Goal: Find specific page/section: Find specific page/section

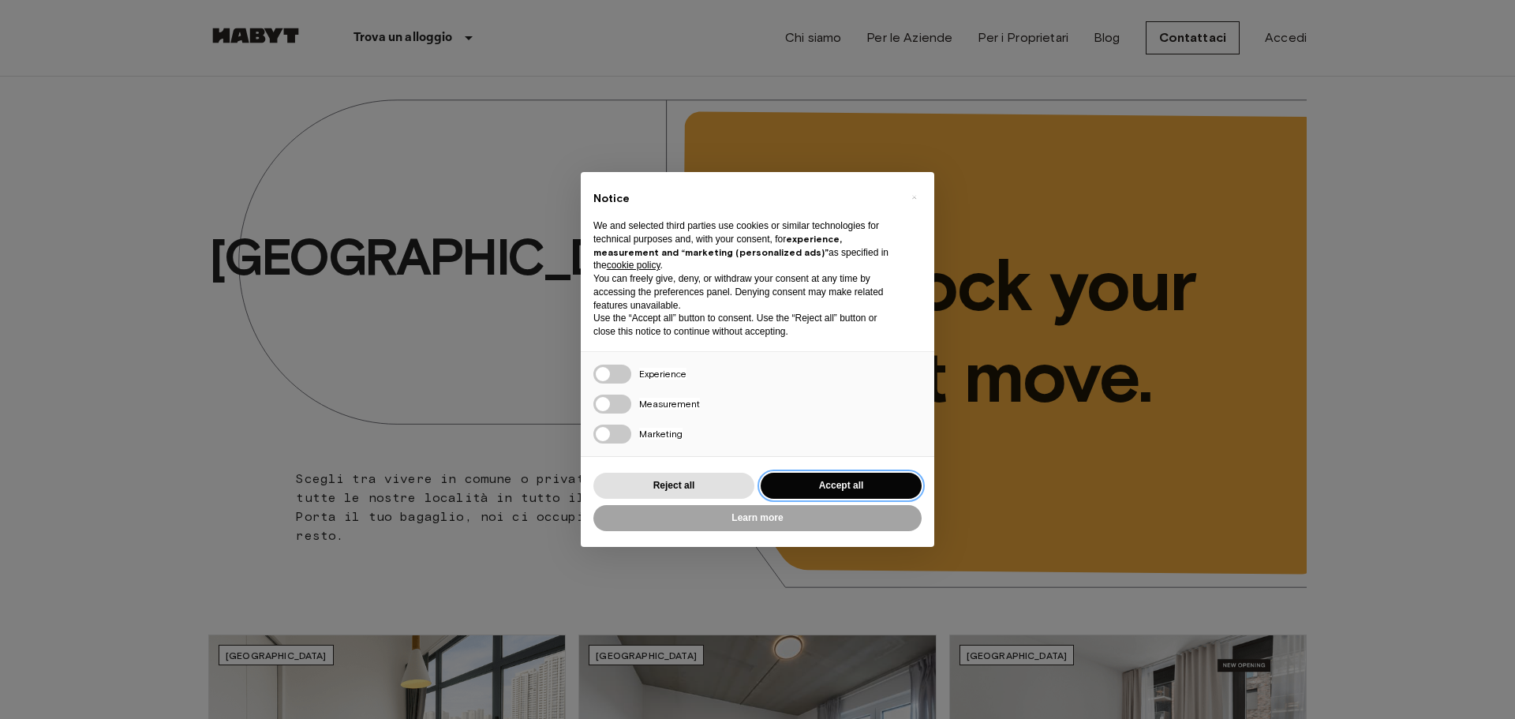
drag, startPoint x: 0, startPoint y: 0, endPoint x: 829, endPoint y: 481, distance: 958.6
click at [829, 481] on button "Accept all" at bounding box center [840, 486] width 161 height 26
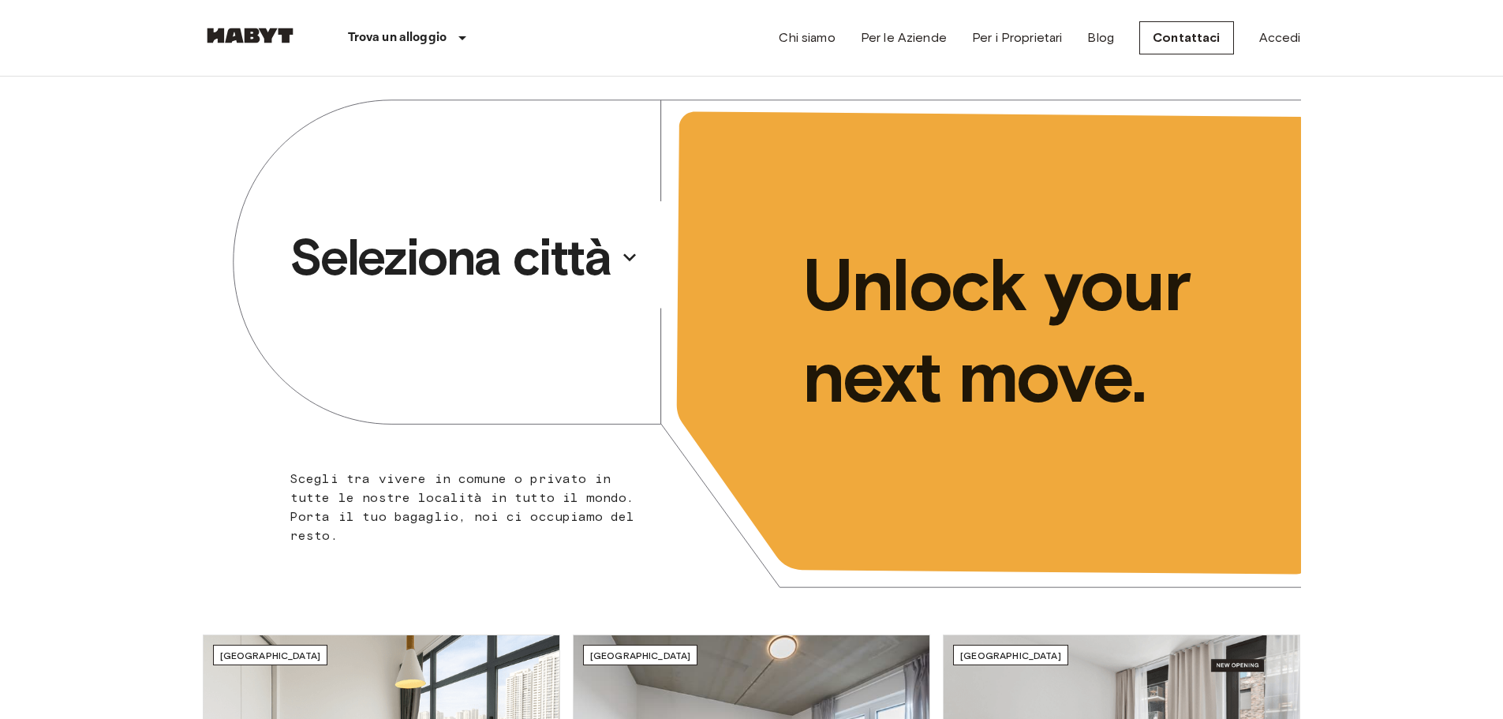
click at [529, 253] on p "Seleziona città" at bounding box center [451, 257] width 322 height 63
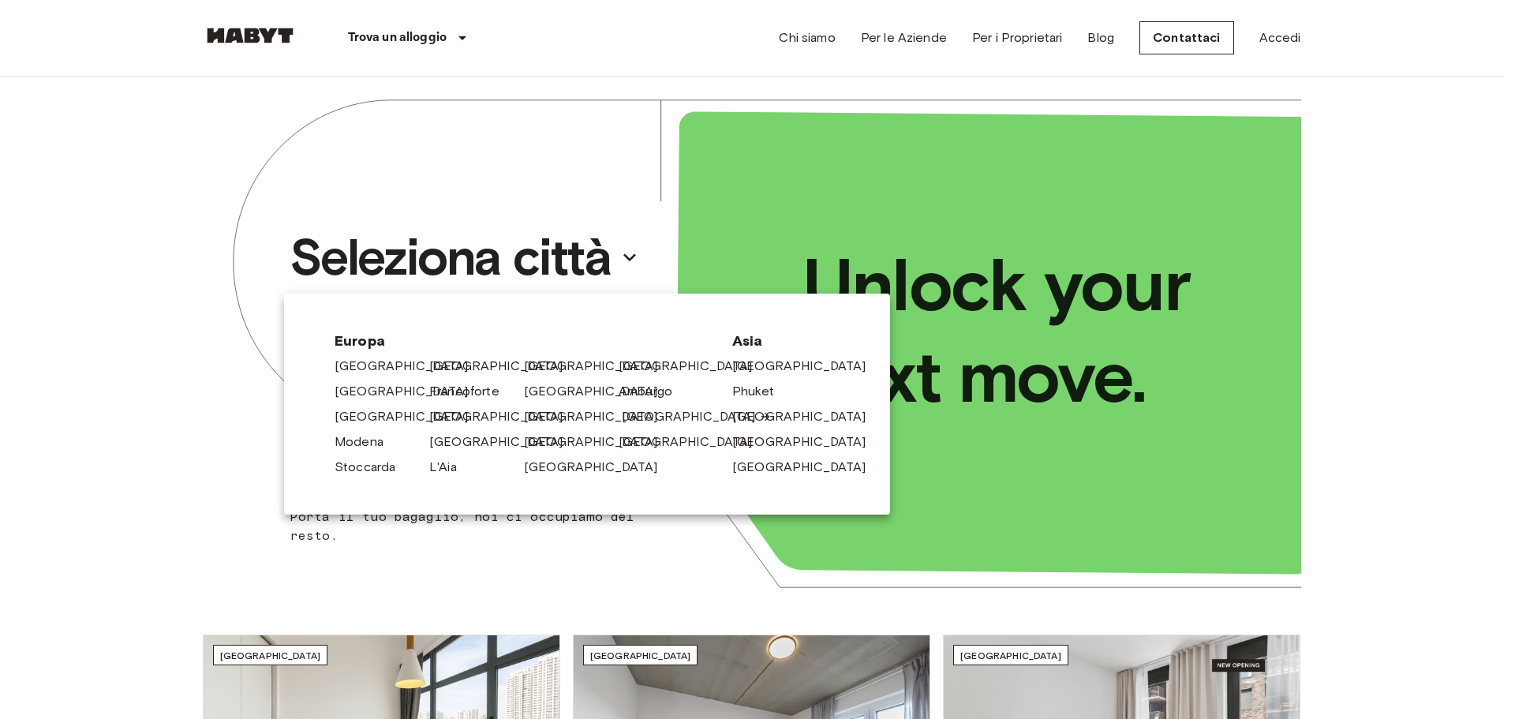
click at [649, 415] on link "[GEOGRAPHIC_DATA]" at bounding box center [697, 416] width 150 height 19
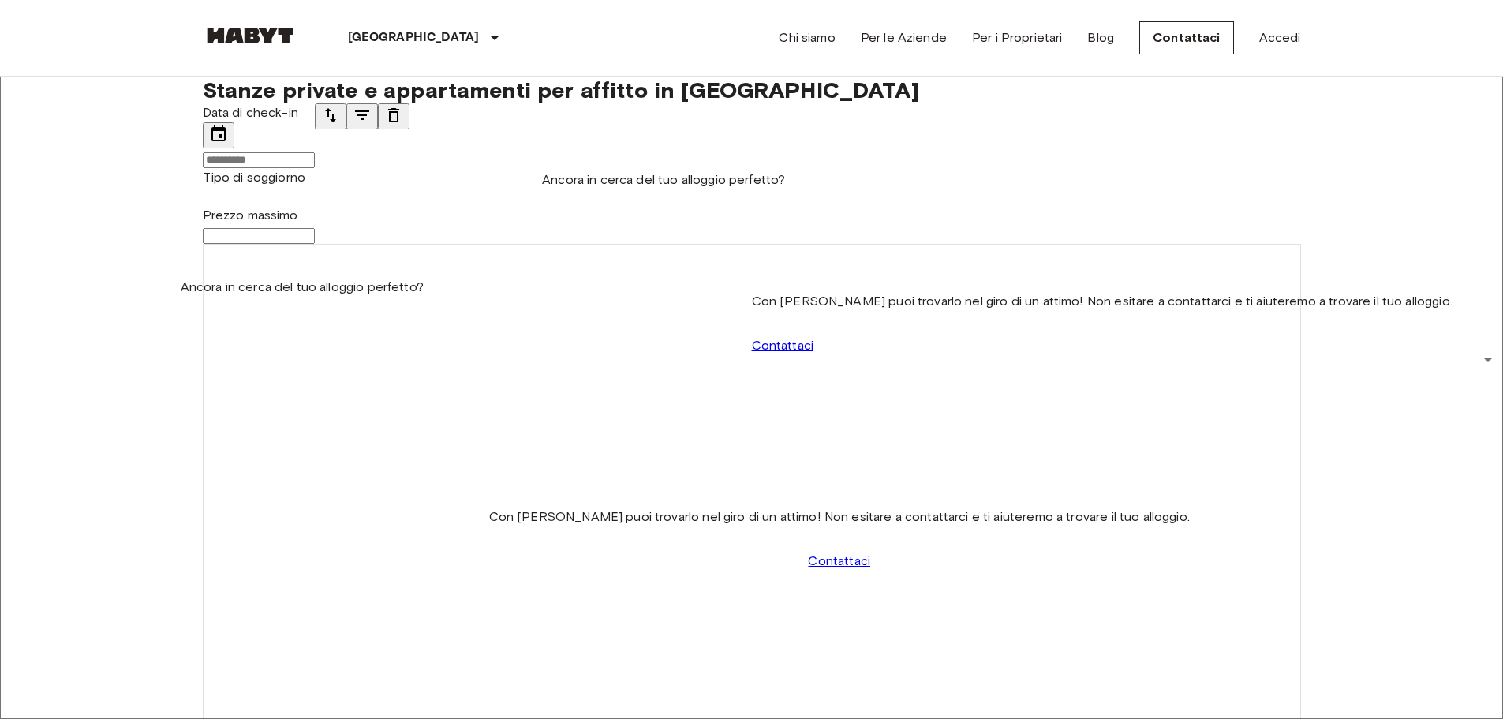
scroll to position [1341, 0]
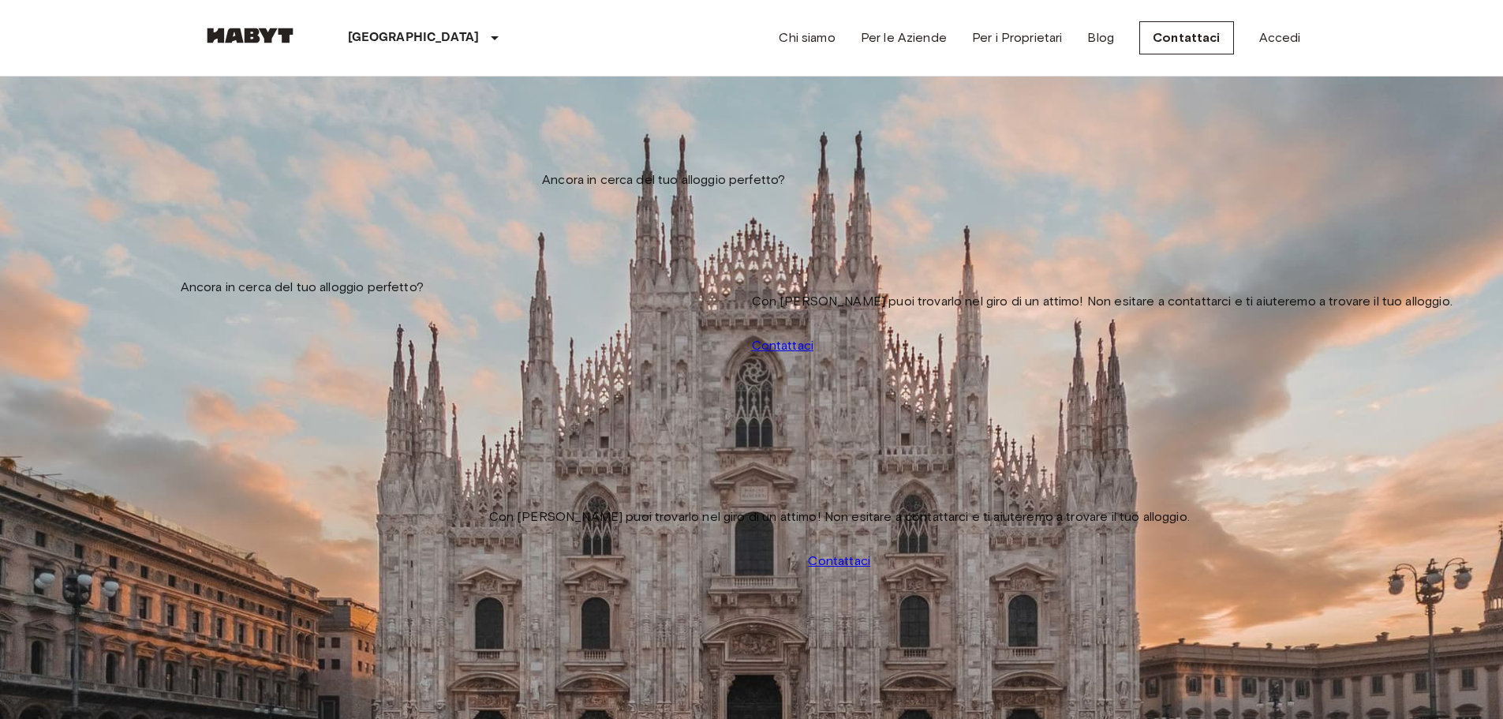
scroll to position [947, 0]
drag, startPoint x: 377, startPoint y: 42, endPoint x: 401, endPoint y: 53, distance: 26.1
click at [402, 54] on div "[GEOGRAPHIC_DATA]" at bounding box center [426, 38] width 258 height 76
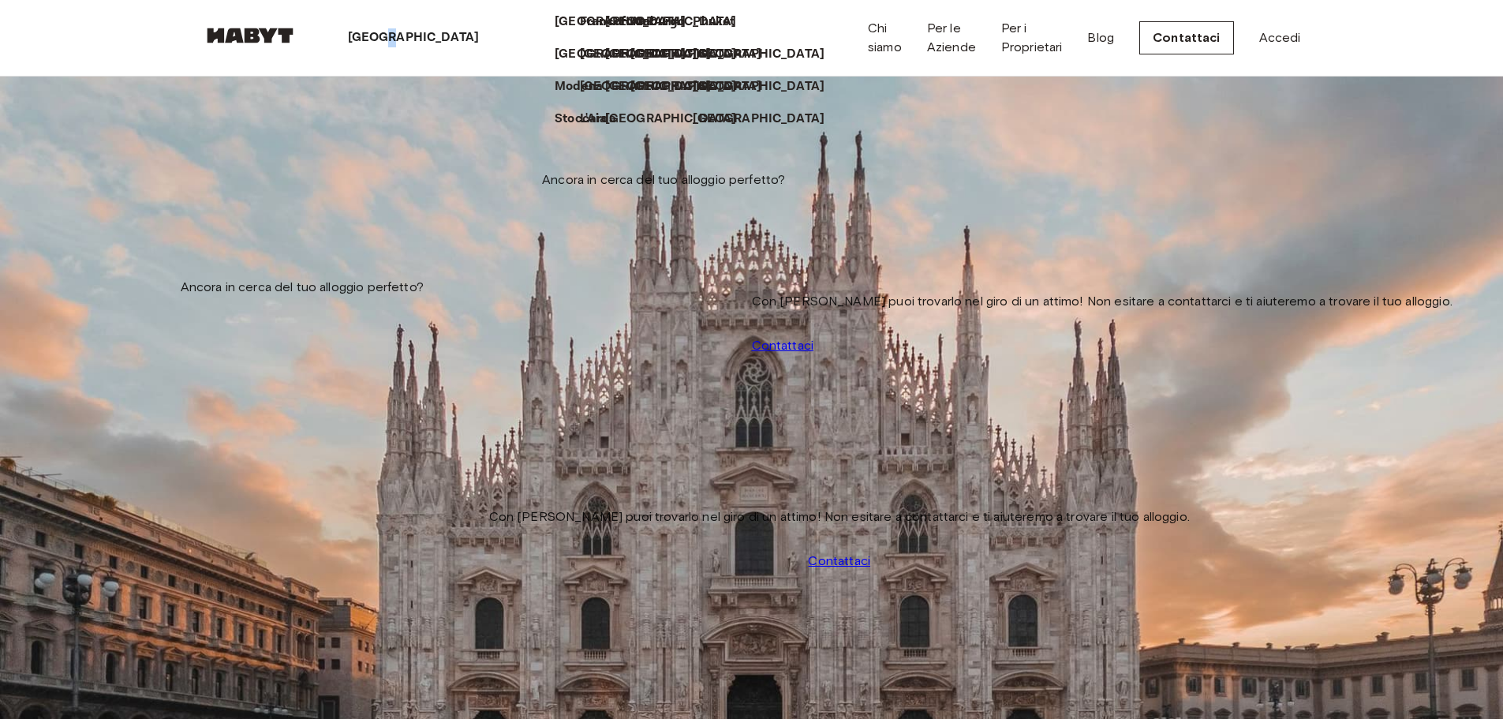
copy p "o"
click at [608, 64] on p "[GEOGRAPHIC_DATA]" at bounding box center [674, 54] width 132 height 19
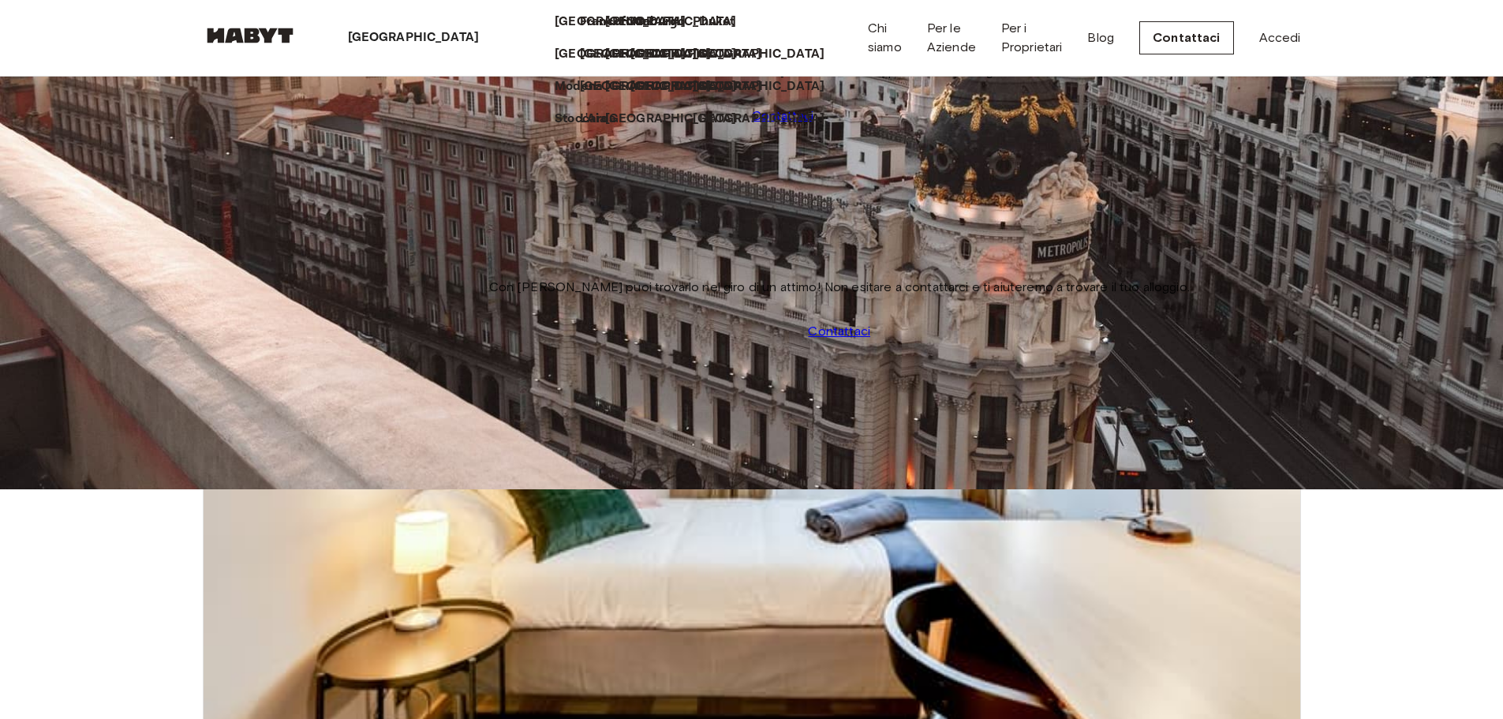
scroll to position [237, 0]
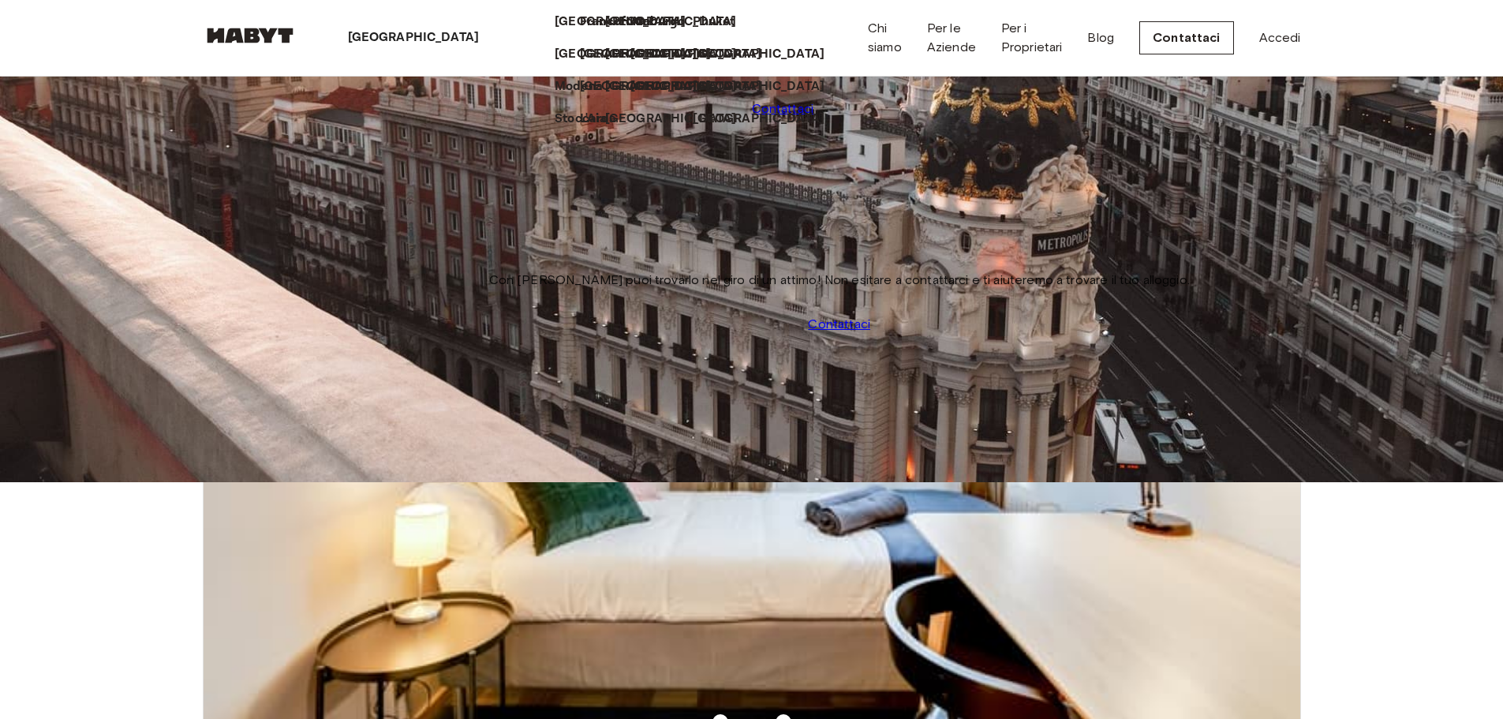
click at [536, 179] on div "[GEOGRAPHIC_DATA] [GEOGRAPHIC_DATA] [GEOGRAPHIC_DATA] [GEOGRAPHIC_DATA] [GEOGRA…" at bounding box center [702, 38] width 332 height 282
click at [380, 34] on p "[GEOGRAPHIC_DATA]" at bounding box center [414, 37] width 132 height 19
